Goal: Task Accomplishment & Management: Manage account settings

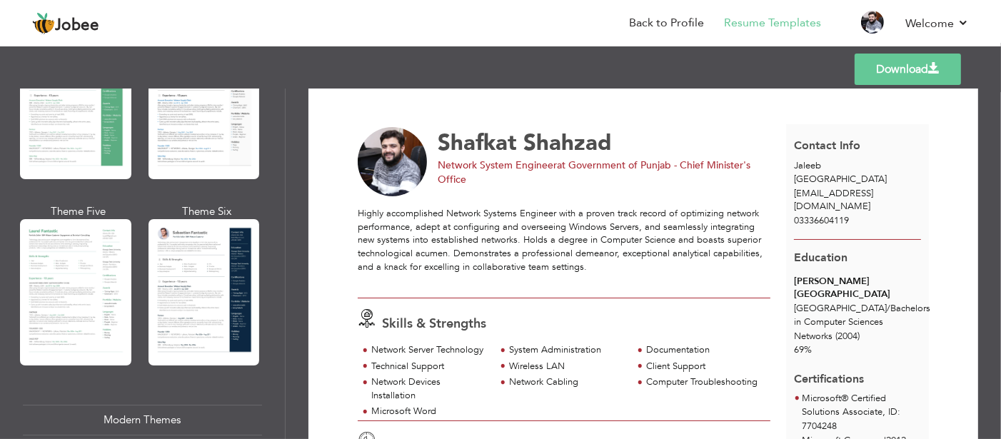
scroll to position [428, 0]
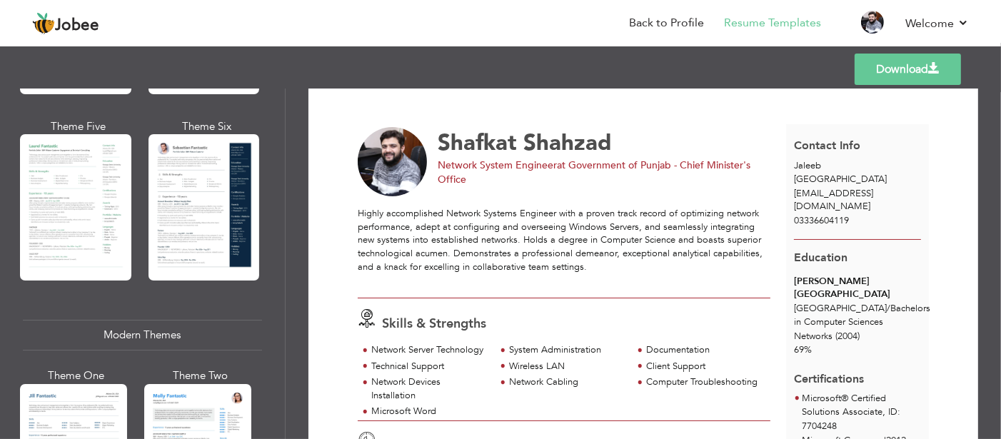
click at [201, 198] on div at bounding box center [204, 207] width 111 height 146
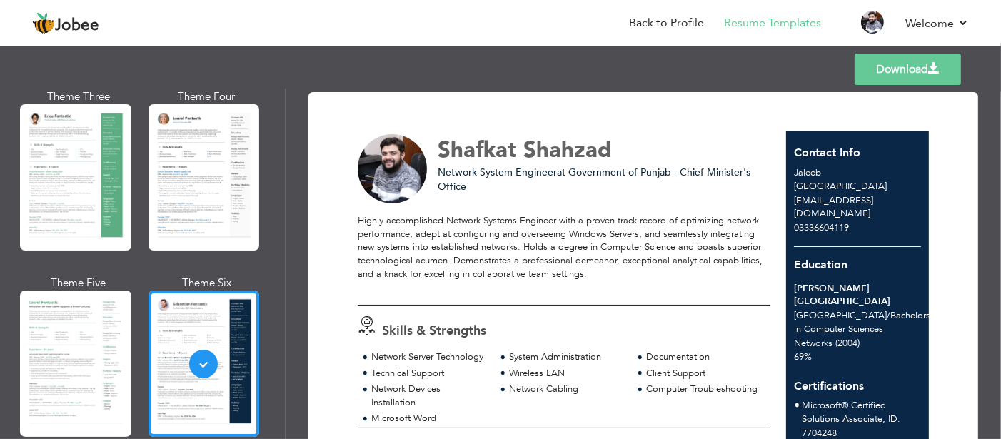
scroll to position [0, 0]
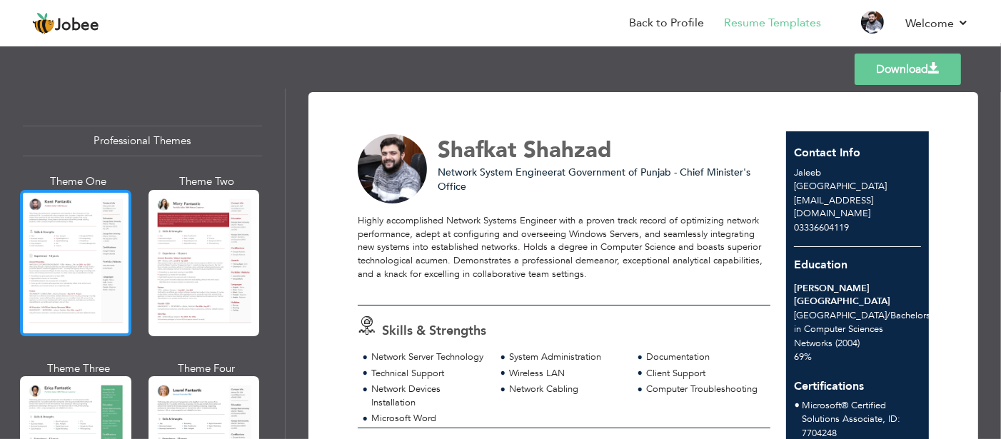
click at [51, 223] on div at bounding box center [75, 263] width 111 height 146
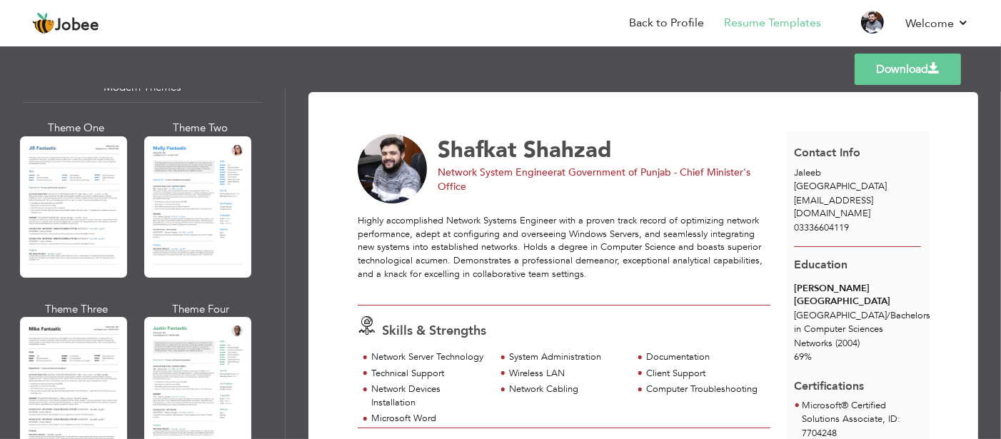
scroll to position [785, 0]
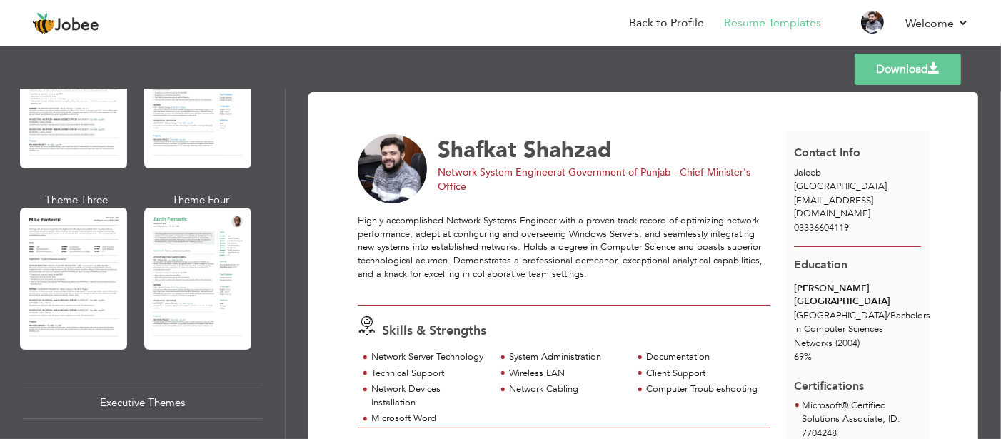
click at [139, 395] on div "Executive Themes" at bounding box center [142, 403] width 239 height 31
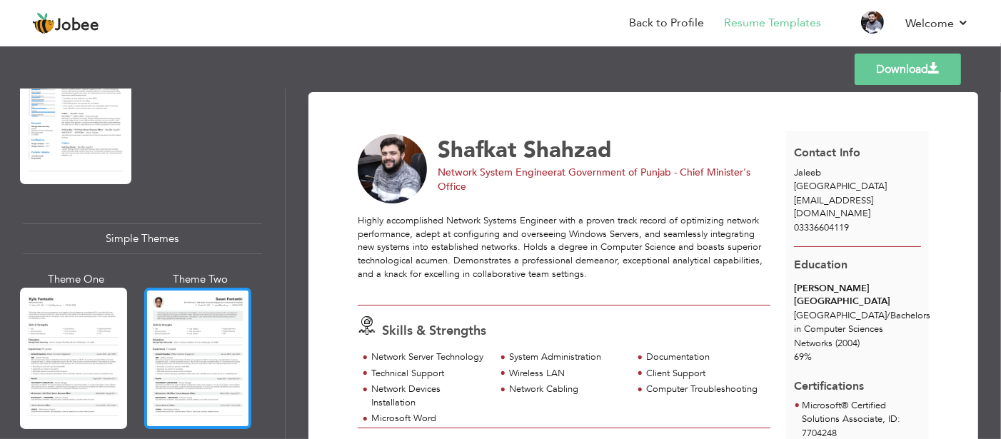
scroll to position [2350, 0]
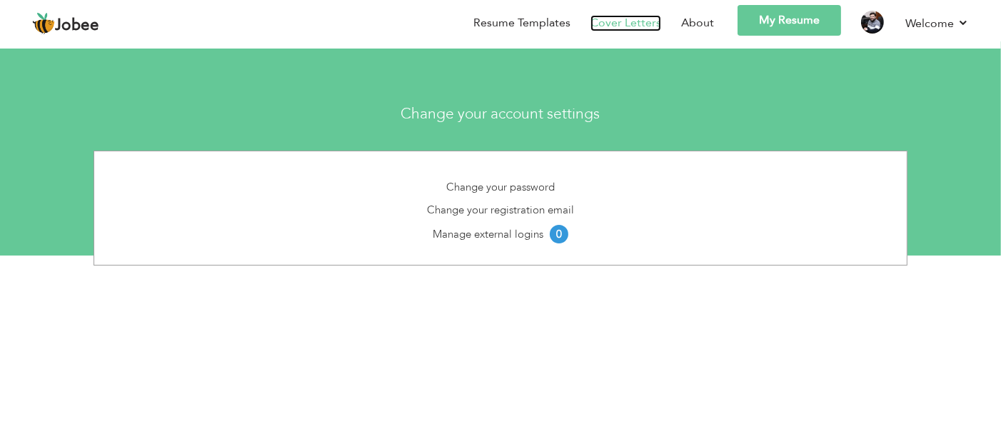
click at [627, 15] on link "Cover Letters" at bounding box center [625, 23] width 71 height 16
click at [625, 21] on link "Cover Letters" at bounding box center [625, 23] width 71 height 16
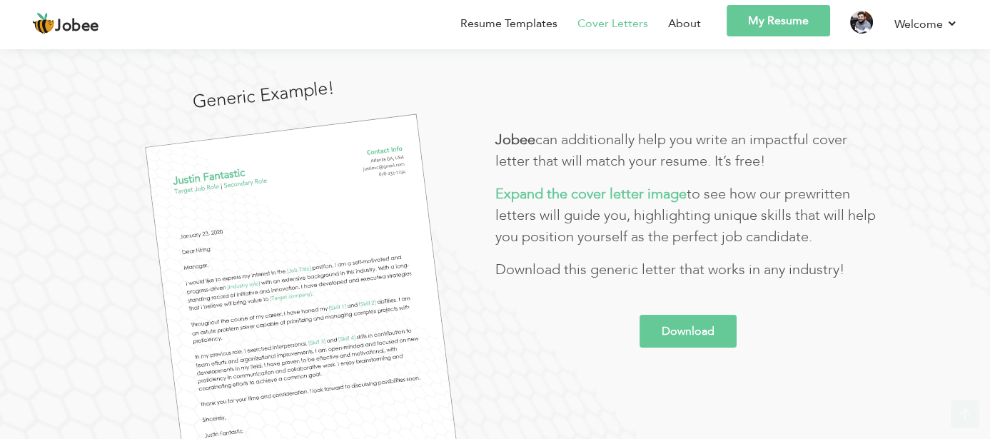
scroll to position [214, 0]
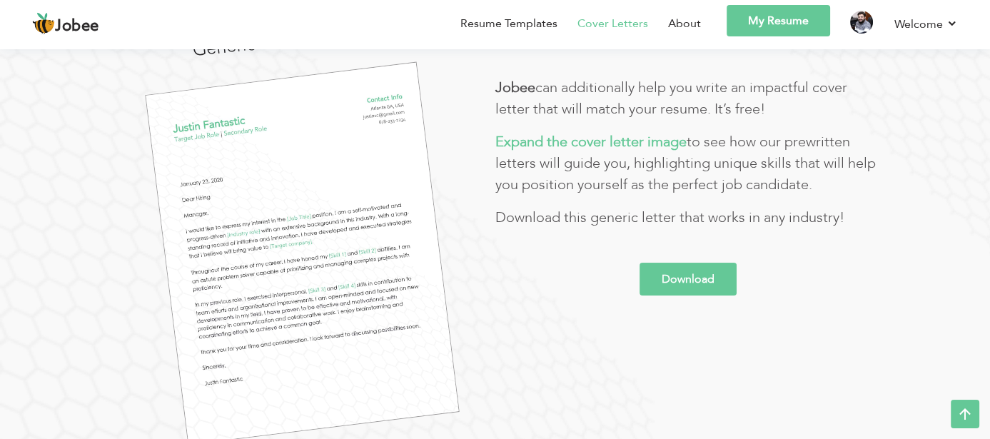
click at [703, 283] on link "Download" at bounding box center [688, 279] width 97 height 33
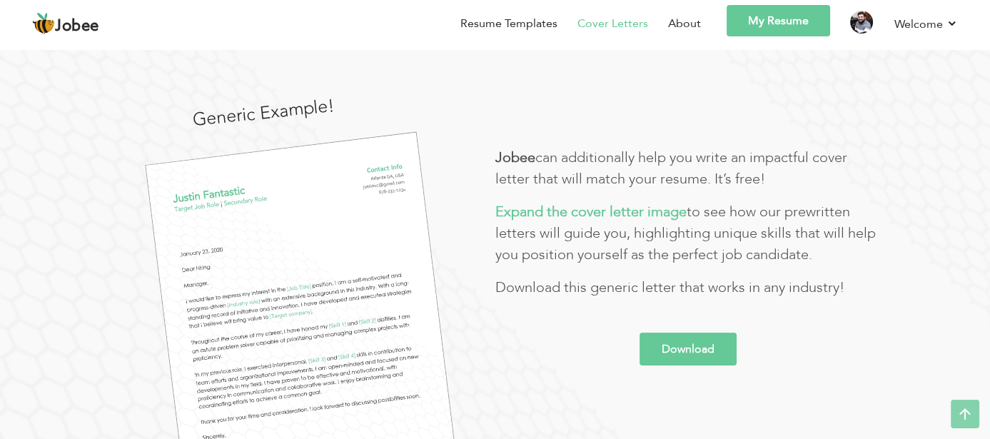
scroll to position [0, 0]
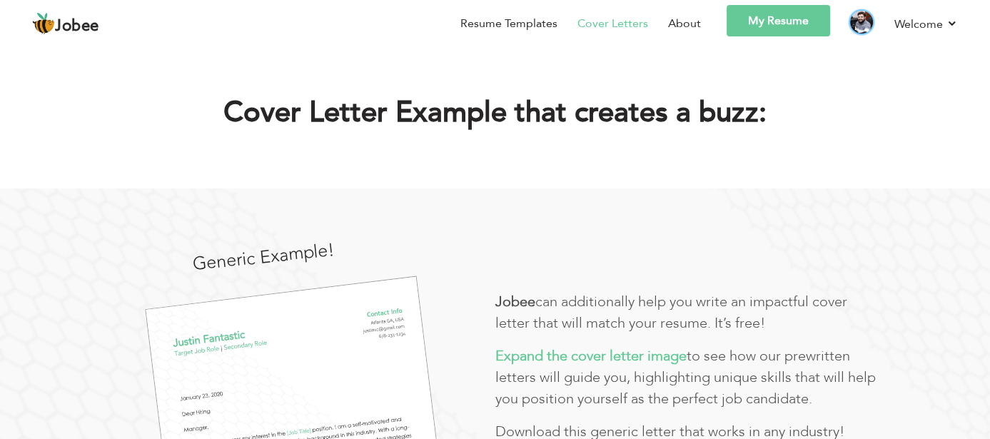
click at [857, 27] on img at bounding box center [861, 22] width 23 height 23
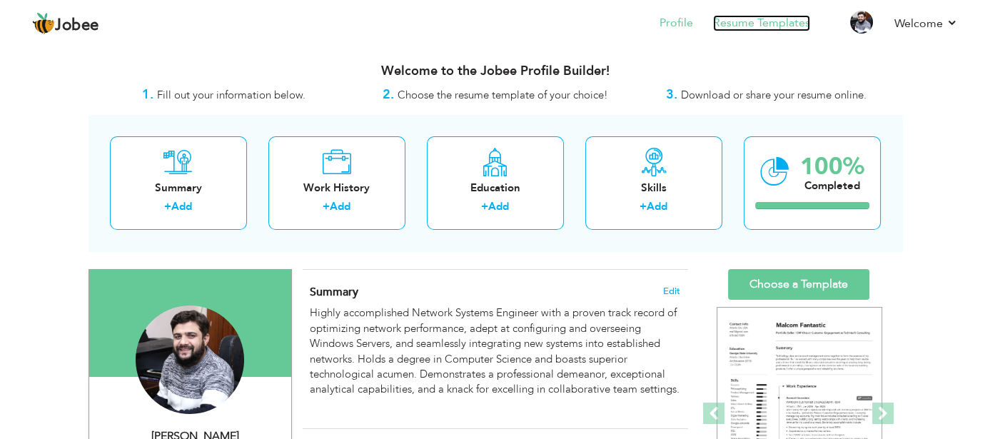
click at [771, 19] on link "Resume Templates" at bounding box center [761, 23] width 97 height 16
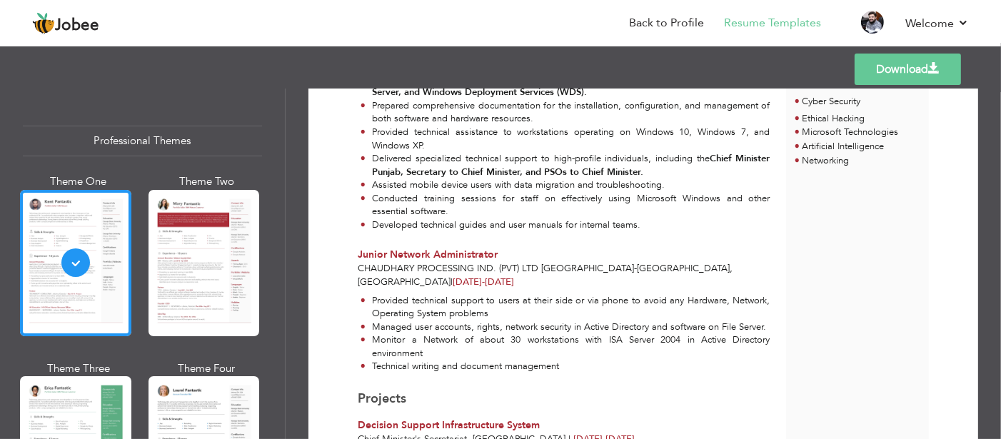
scroll to position [857, 0]
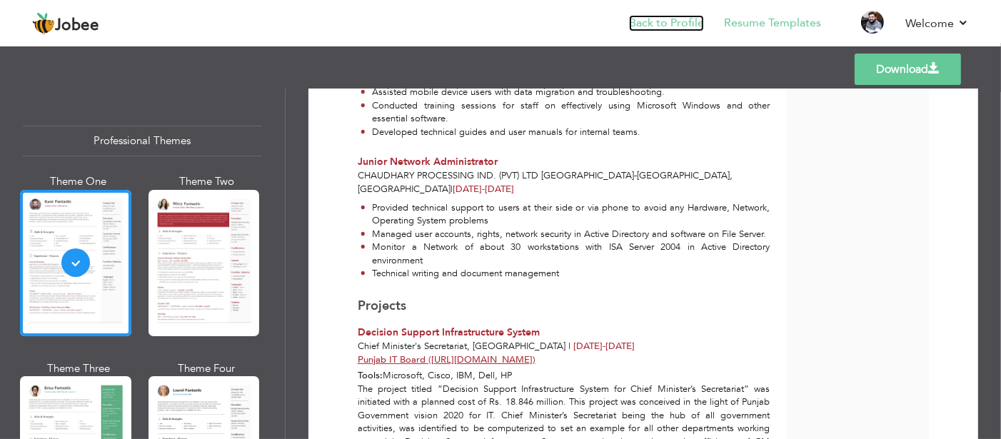
click at [687, 28] on link "Back to Profile" at bounding box center [666, 23] width 75 height 16
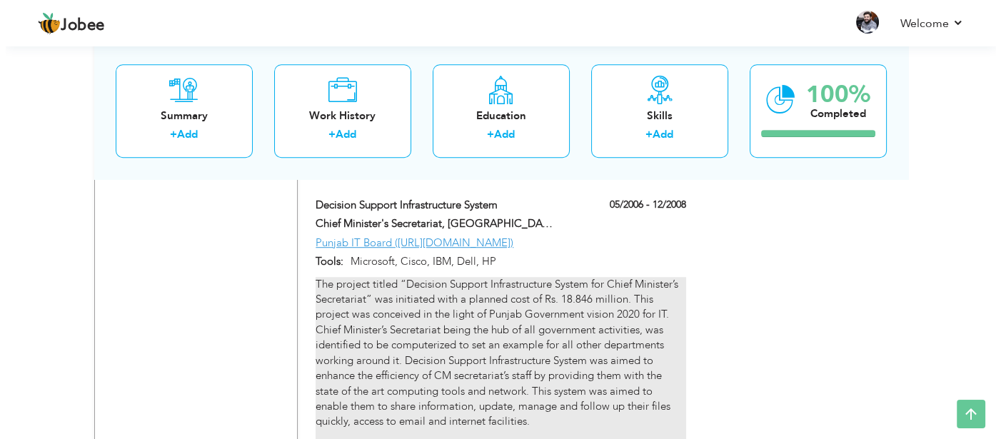
scroll to position [1219, 0]
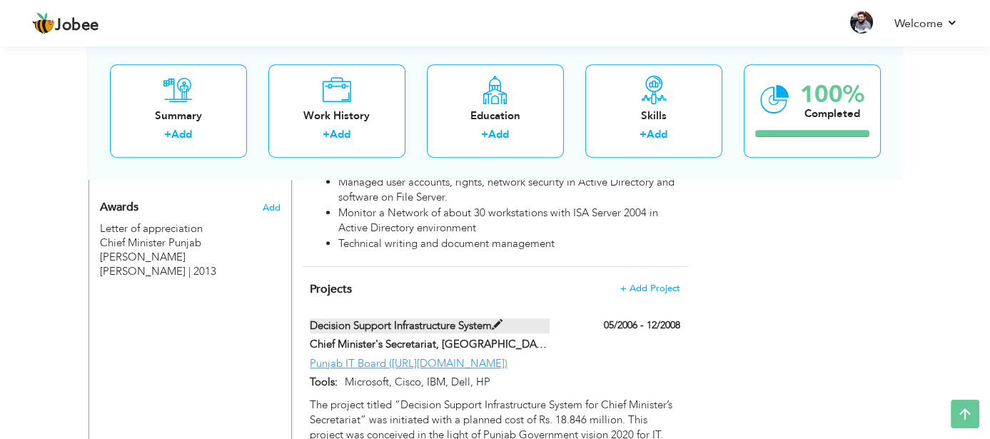
click at [501, 320] on span at bounding box center [497, 325] width 11 height 11
type input "Decision Support Infrastructure System"
type input "Chief Minister's Secretariat, Punjab"
type input "05/2006"
type input "12/2008"
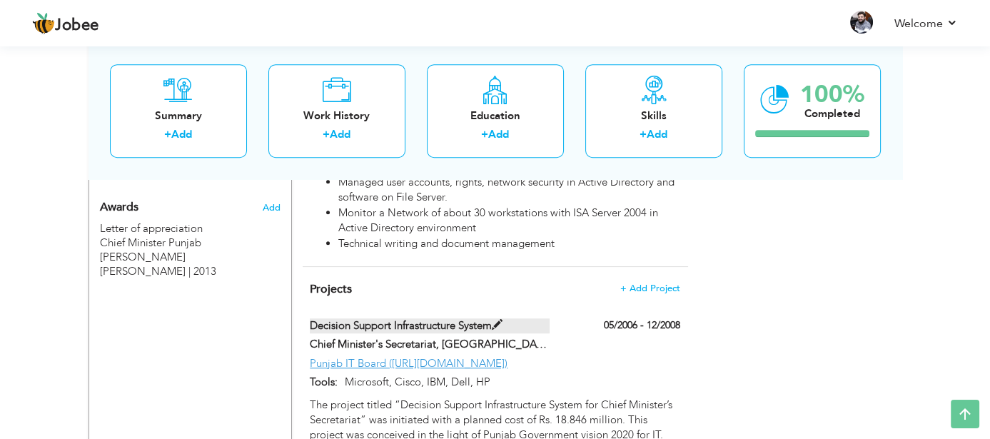
type input "Punjab IT Board (https://pitb.gov.pk/)"
type input "Microsoft, Cisco, IBM, Dell, HP"
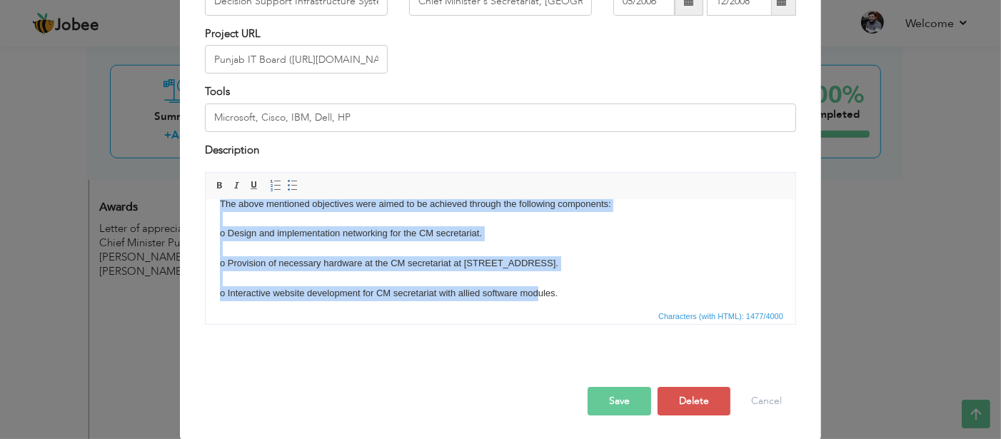
scroll to position [203, 0]
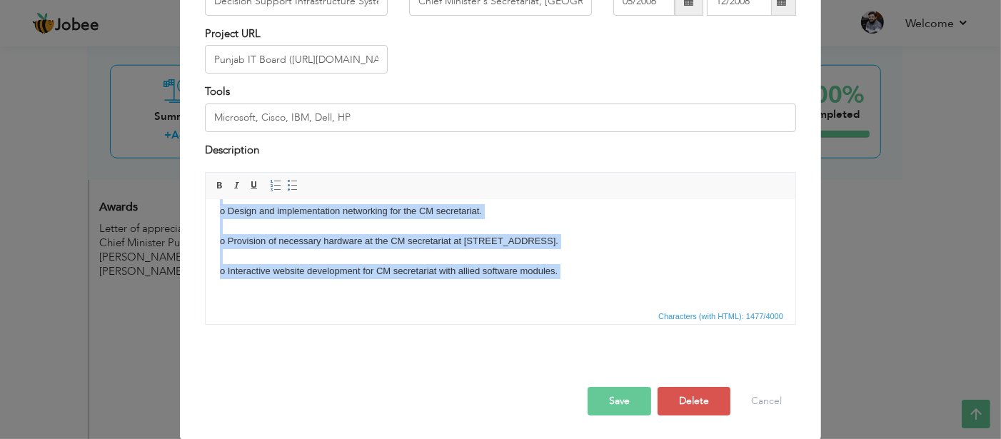
drag, startPoint x: 218, startPoint y: 222, endPoint x: 539, endPoint y: 304, distance: 330.9
click at [539, 304] on html "The project titled “Decision Support Infrastructure System for Chief Minister’s…" at bounding box center [500, 152] width 590 height 311
copy body "The project titled “Decision Support Infrastructure System for Chief Minister’s…"
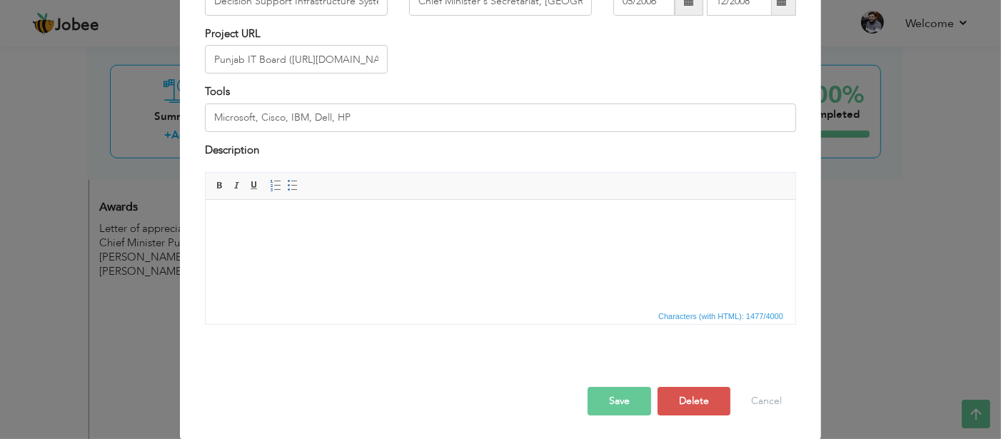
scroll to position [0, 0]
click at [328, 234] on html at bounding box center [500, 222] width 590 height 44
drag, startPoint x: 326, startPoint y: 237, endPoint x: 277, endPoint y: 266, distance: 56.3
click at [277, 243] on html at bounding box center [500, 222] width 590 height 44
click at [269, 221] on body at bounding box center [499, 221] width 561 height 15
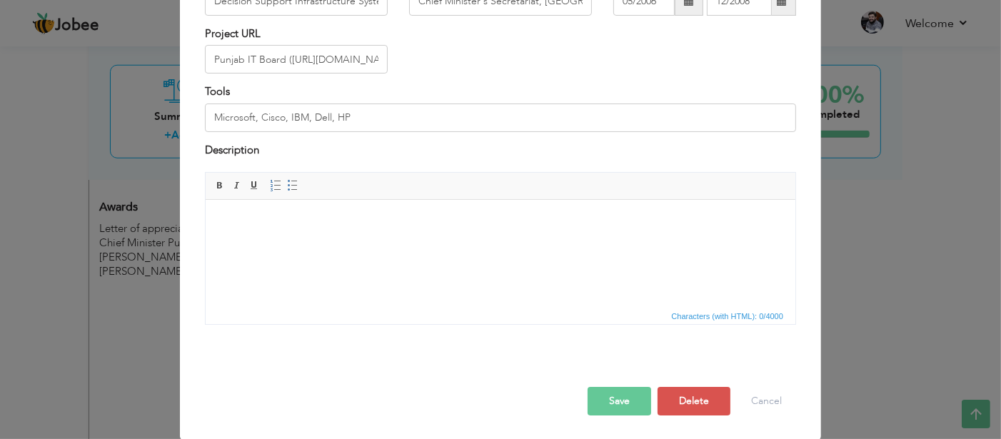
click at [269, 221] on body at bounding box center [499, 221] width 561 height 15
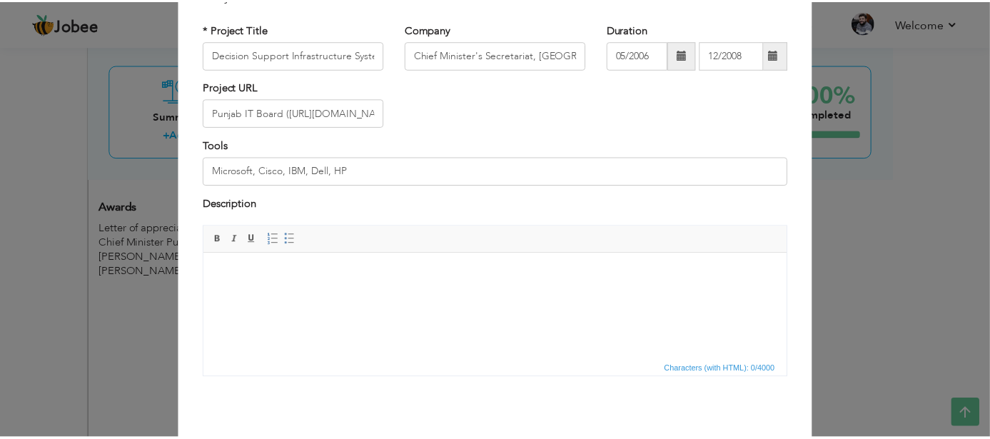
scroll to position [130, 0]
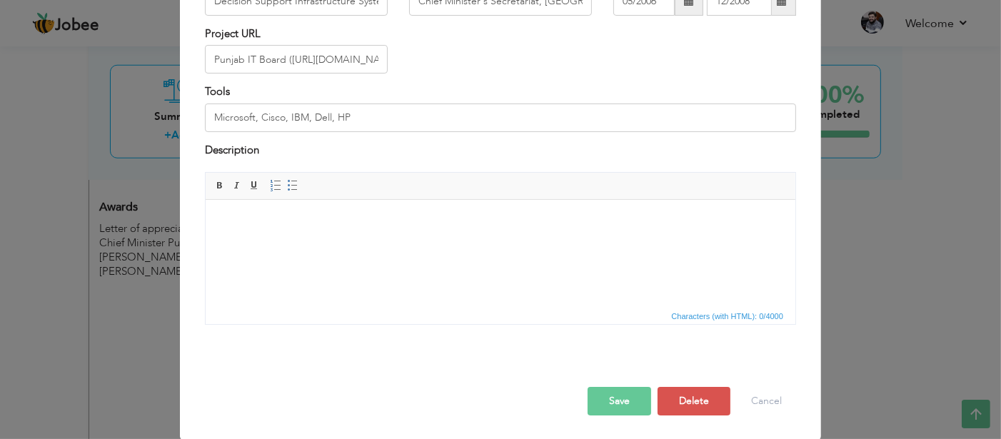
click at [154, 246] on div "× Projects * Project Title Decision Support Infrastructure System Company Chief…" at bounding box center [500, 219] width 1001 height 439
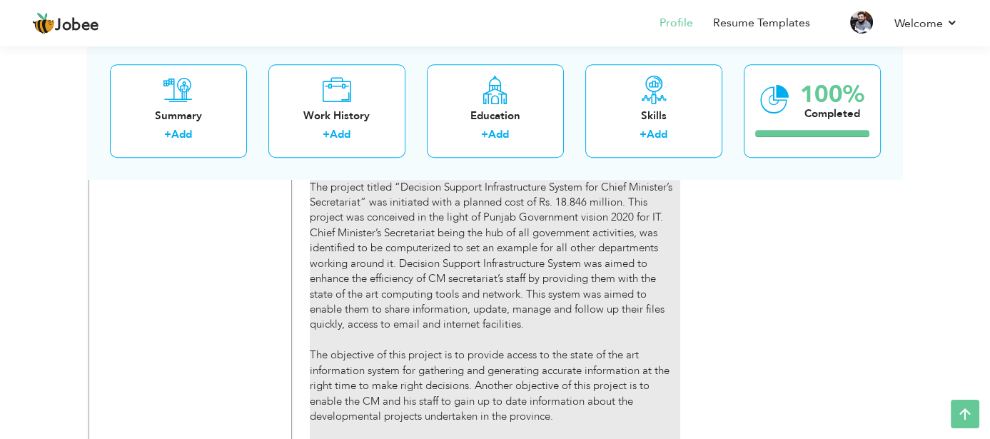
scroll to position [1505, 0]
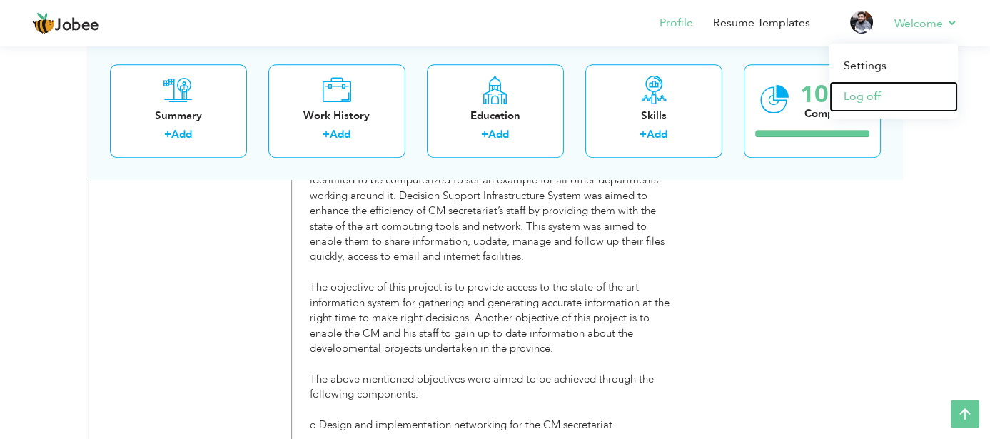
click at [872, 91] on link "Log off" at bounding box center [894, 96] width 129 height 31
